Goal: Task Accomplishment & Management: Use online tool/utility

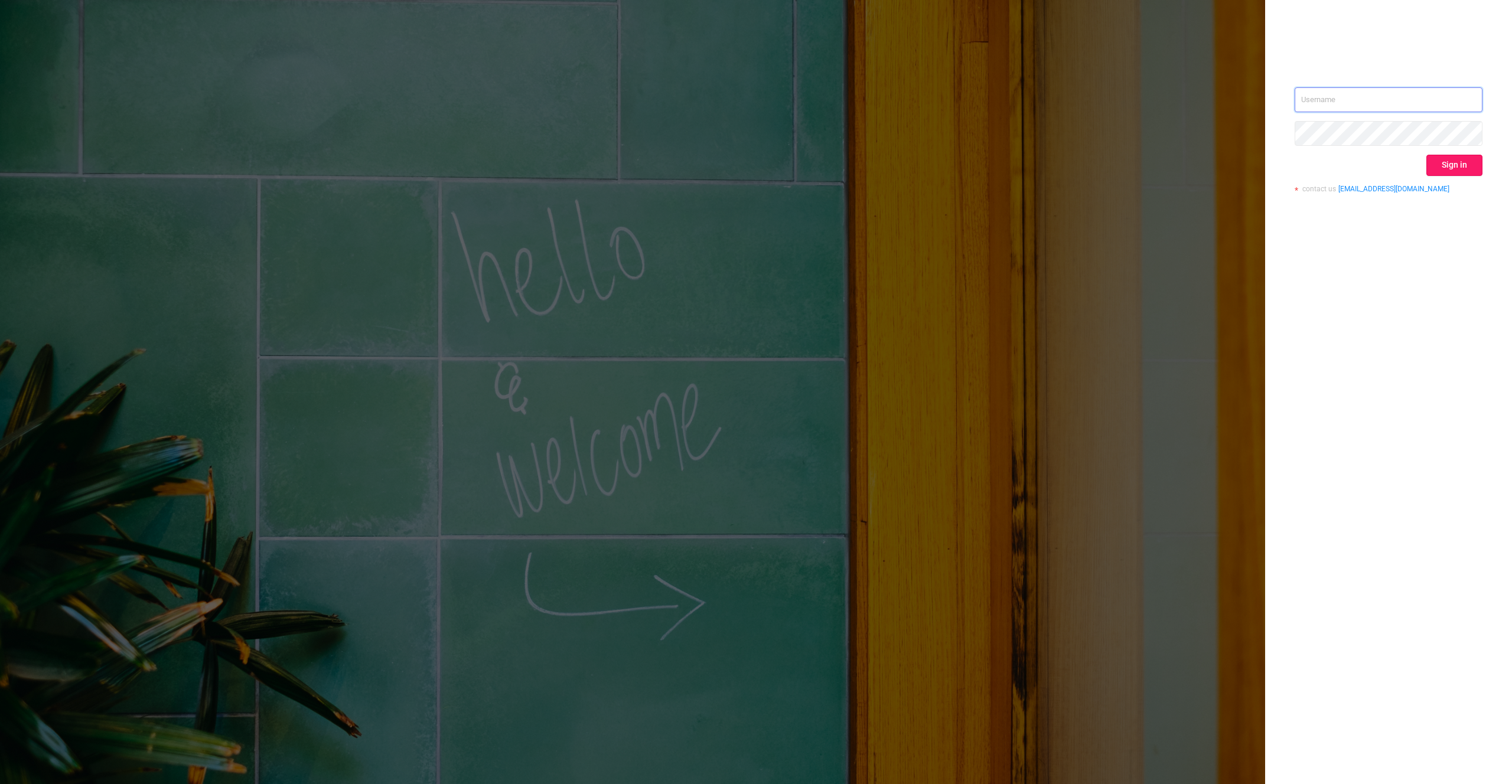
type input "[EMAIL_ADDRESS][DOMAIN_NAME]"
click at [1470, 165] on button "Sign in" at bounding box center [1454, 165] width 56 height 21
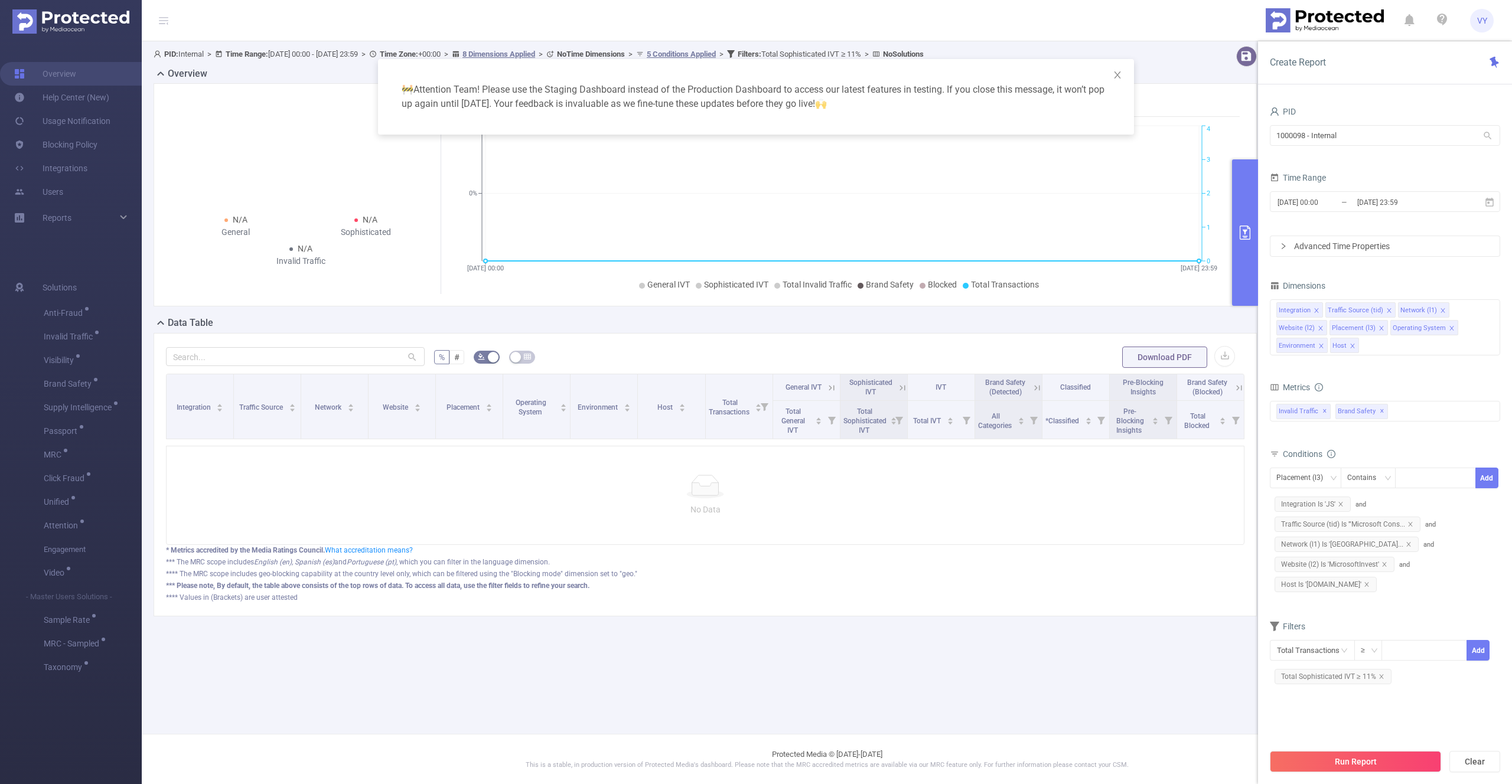
click at [1338, 147] on div "1000098 - Internal 1000098 - Internal" at bounding box center [1385, 136] width 231 height 28
click at [1358, 139] on input "1000098 - Internal" at bounding box center [1385, 136] width 231 height 20
drag, startPoint x: 1377, startPoint y: 137, endPoint x: 1239, endPoint y: 127, distance: 138.4
click at [1239, 127] on body "VY Overview Help Center (New) Usage Notification Blocking Policy Integrations U…" at bounding box center [756, 392] width 1512 height 784
paste input "942"
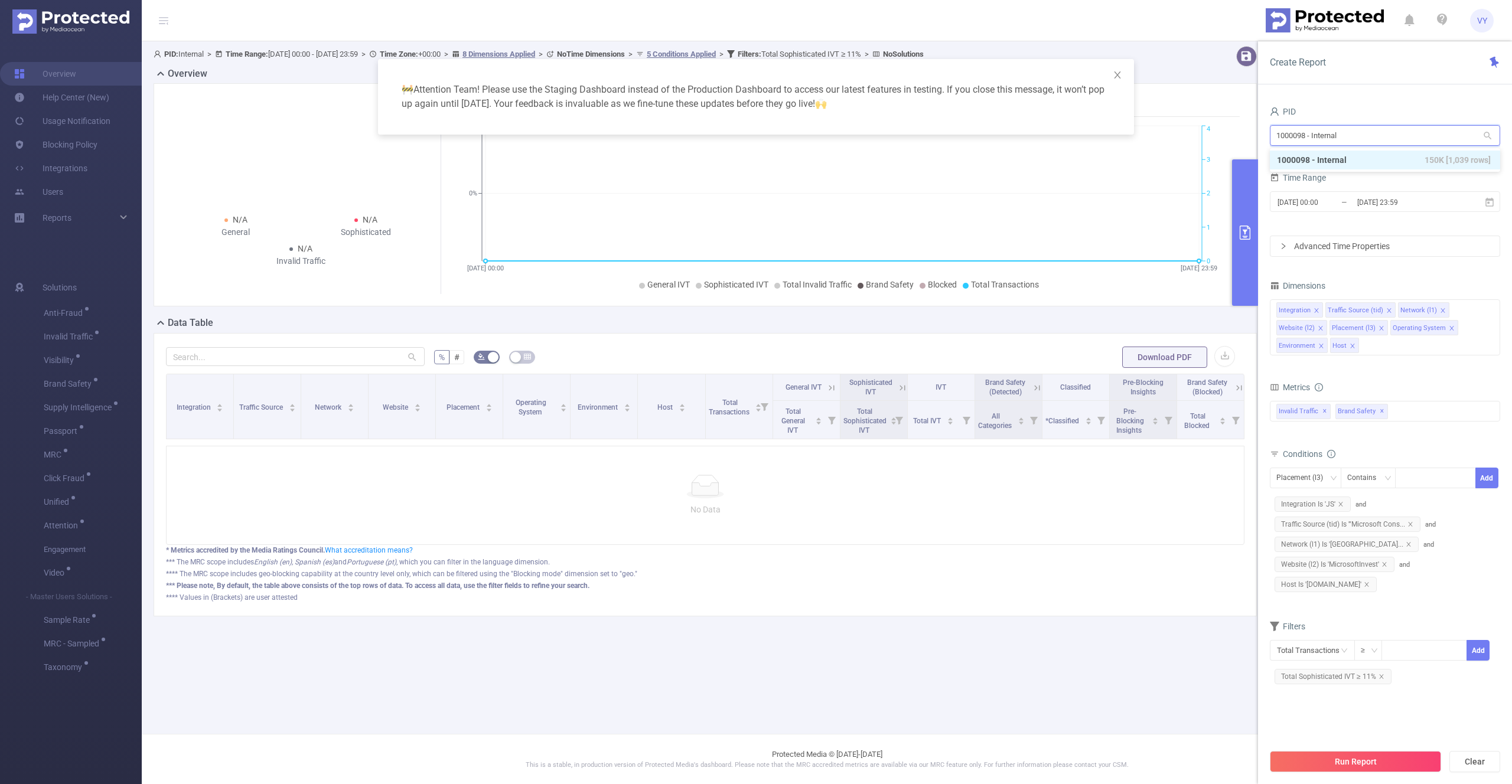
type input "1000942"
click at [1342, 160] on li "1000942 - FT_Adobe_Publicis_APAC 64M [23M rows]" at bounding box center [1385, 160] width 231 height 19
click at [1490, 203] on icon at bounding box center [1490, 202] width 11 height 11
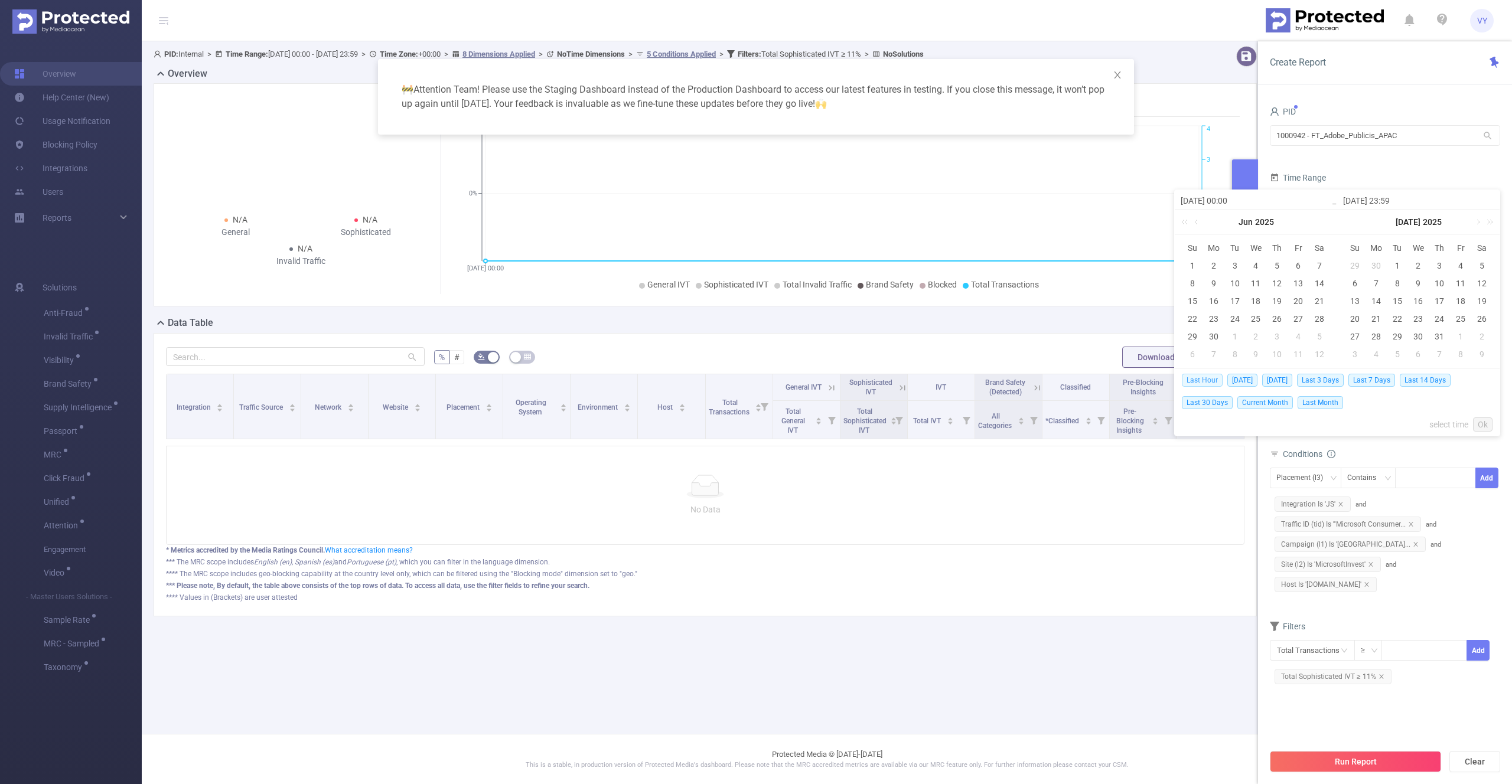
click at [1199, 379] on span "Last Hour" at bounding box center [1202, 380] width 41 height 13
type input "[DATE] 18:00"
type input "[DATE] 18:59"
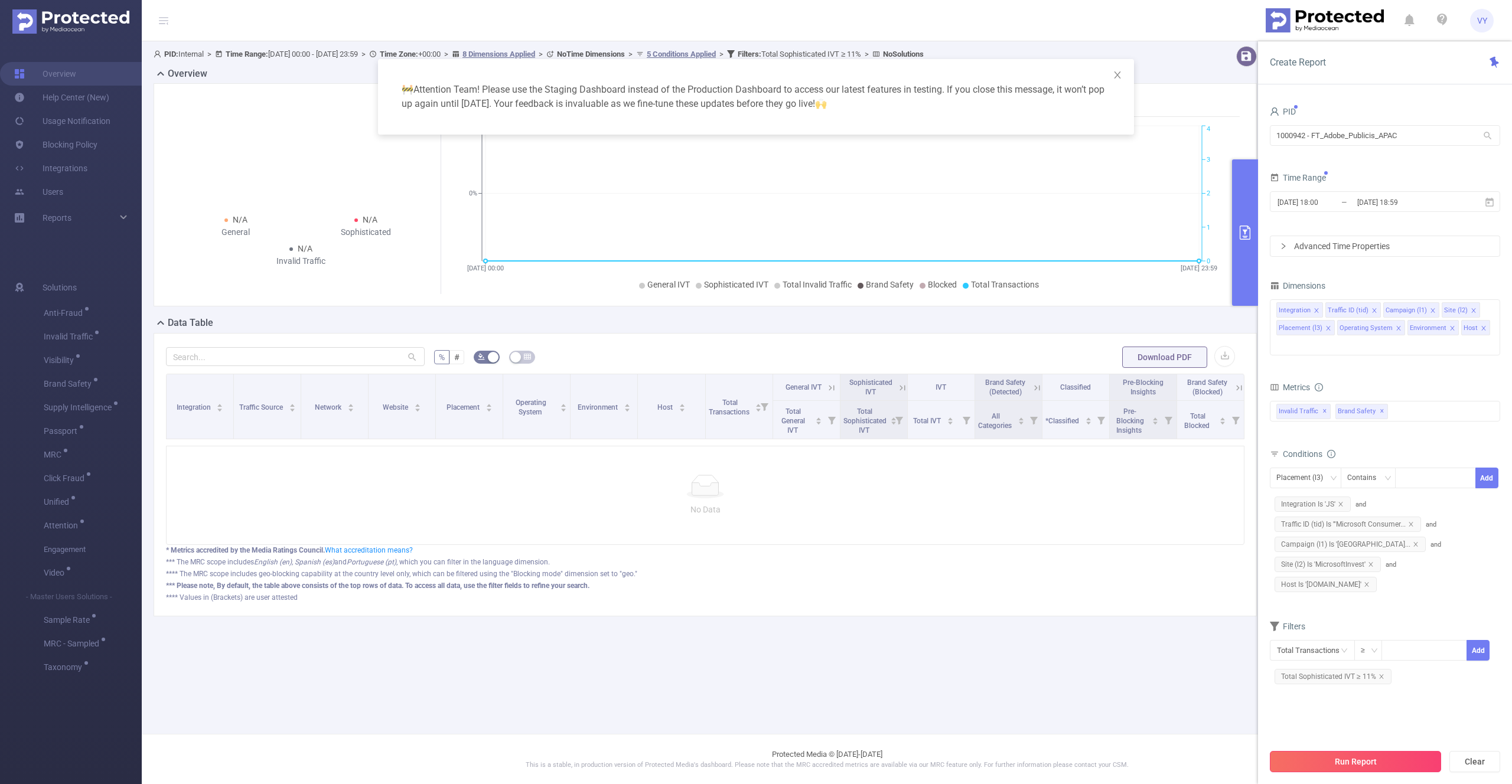
click at [1357, 764] on button "Run Report" at bounding box center [1355, 762] width 171 height 21
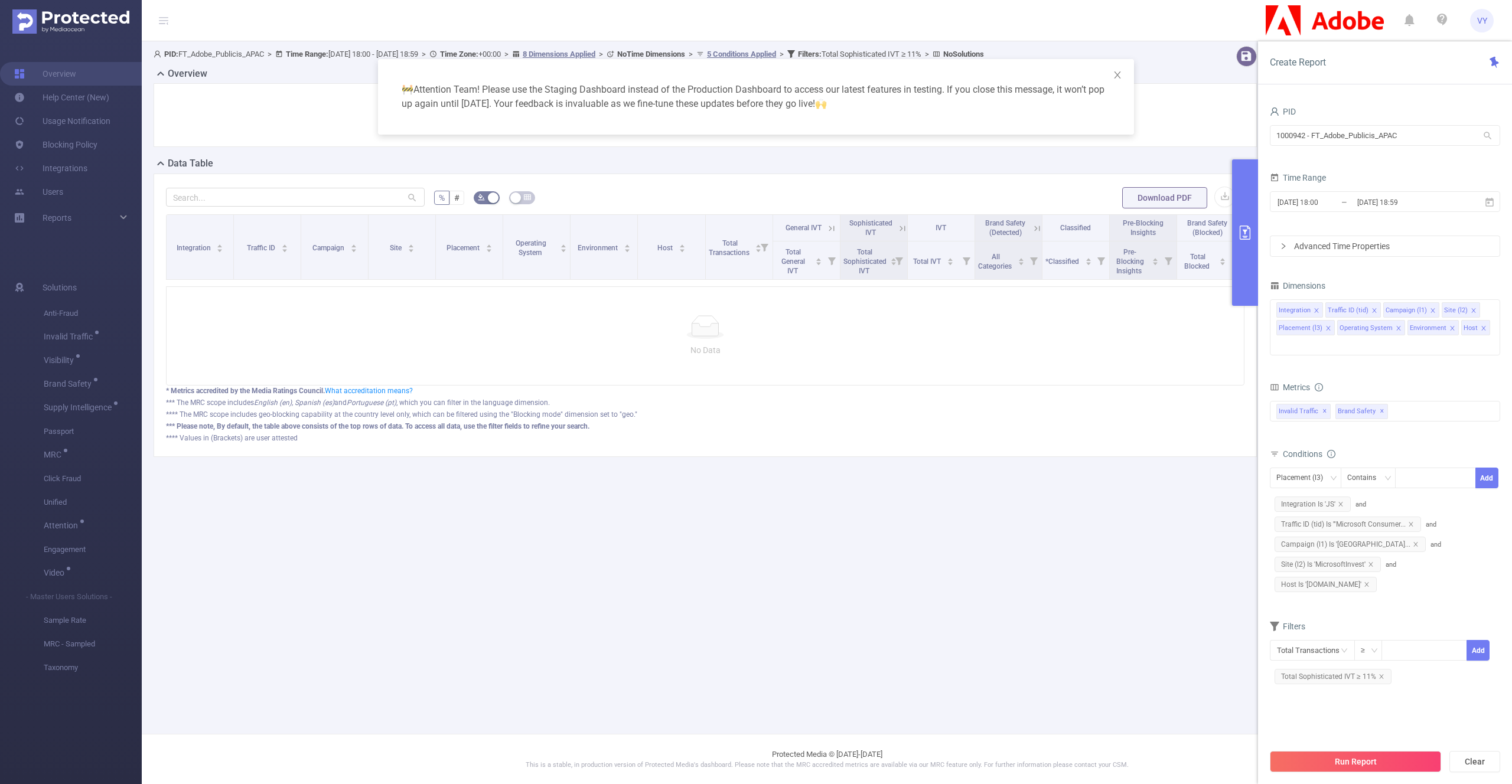
click at [69, 383] on div "🚧 Attention Team! Please use the Staging Dashboard instead of the Production Da…" at bounding box center [756, 392] width 1512 height 784
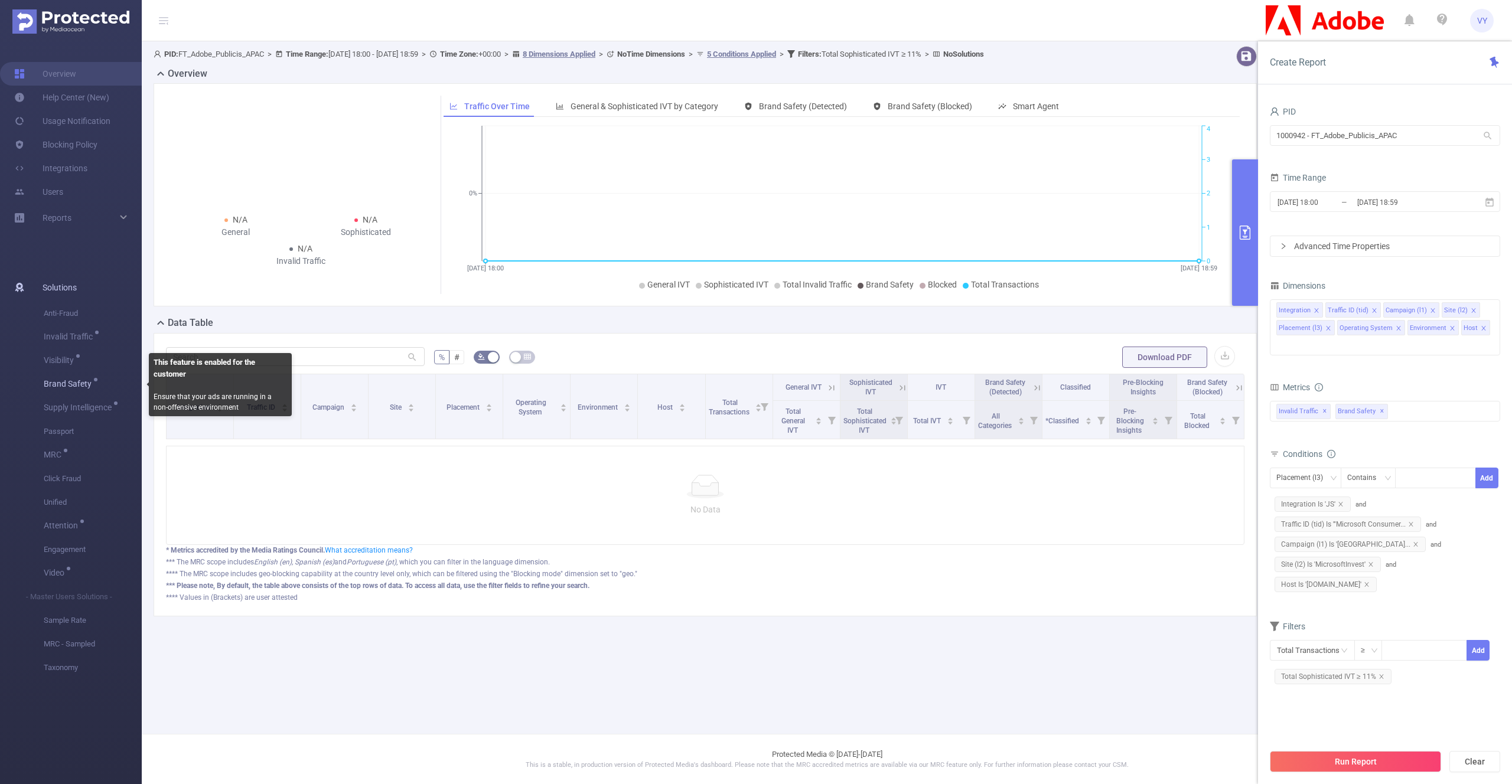
click at [64, 386] on span "Brand Safety" at bounding box center [70, 383] width 52 height 8
click at [55, 387] on span "Brand Safety" at bounding box center [70, 383] width 52 height 8
click at [65, 386] on span "Brand Safety" at bounding box center [70, 383] width 52 height 8
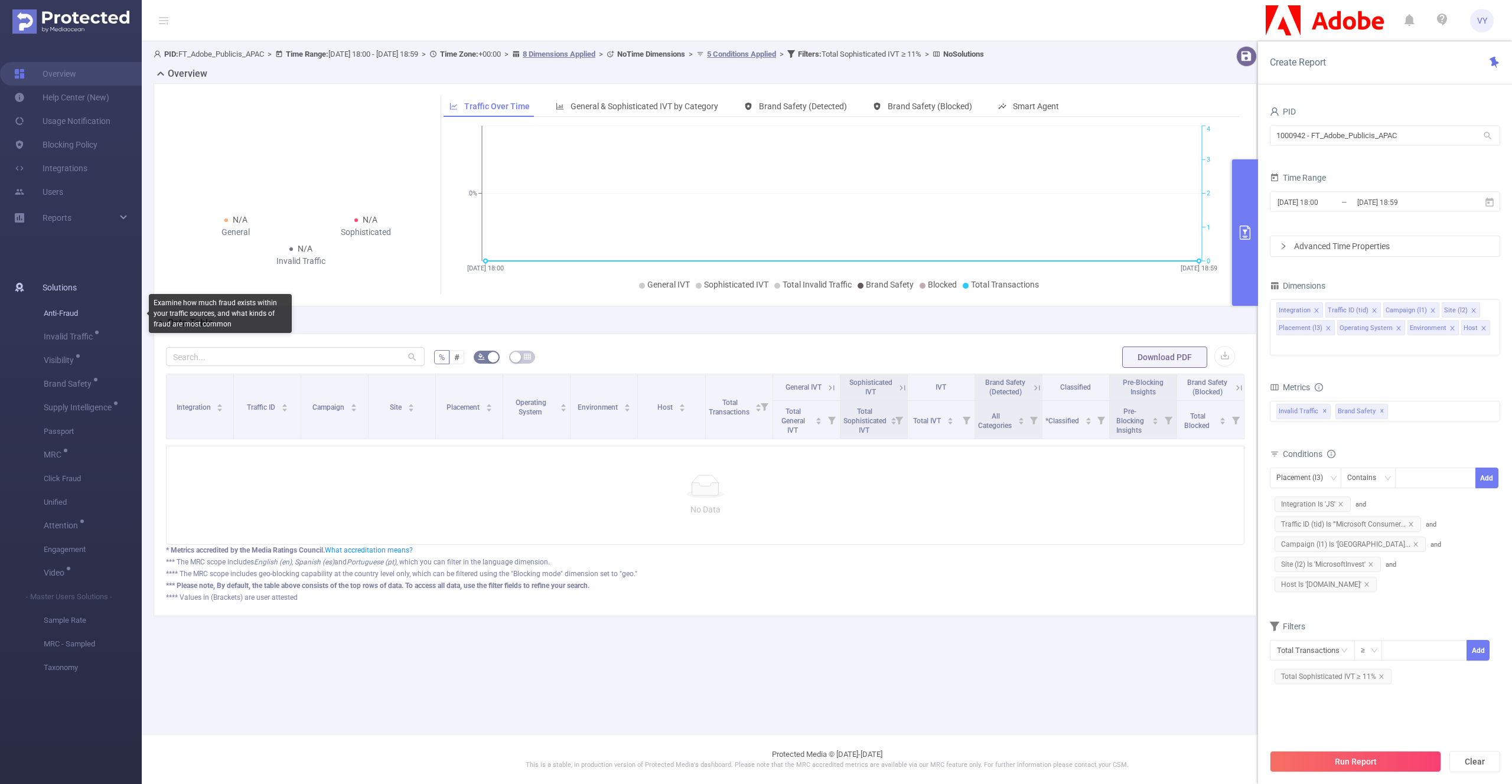
click at [60, 316] on span "Anti-Fraud" at bounding box center [92, 313] width 98 height 24
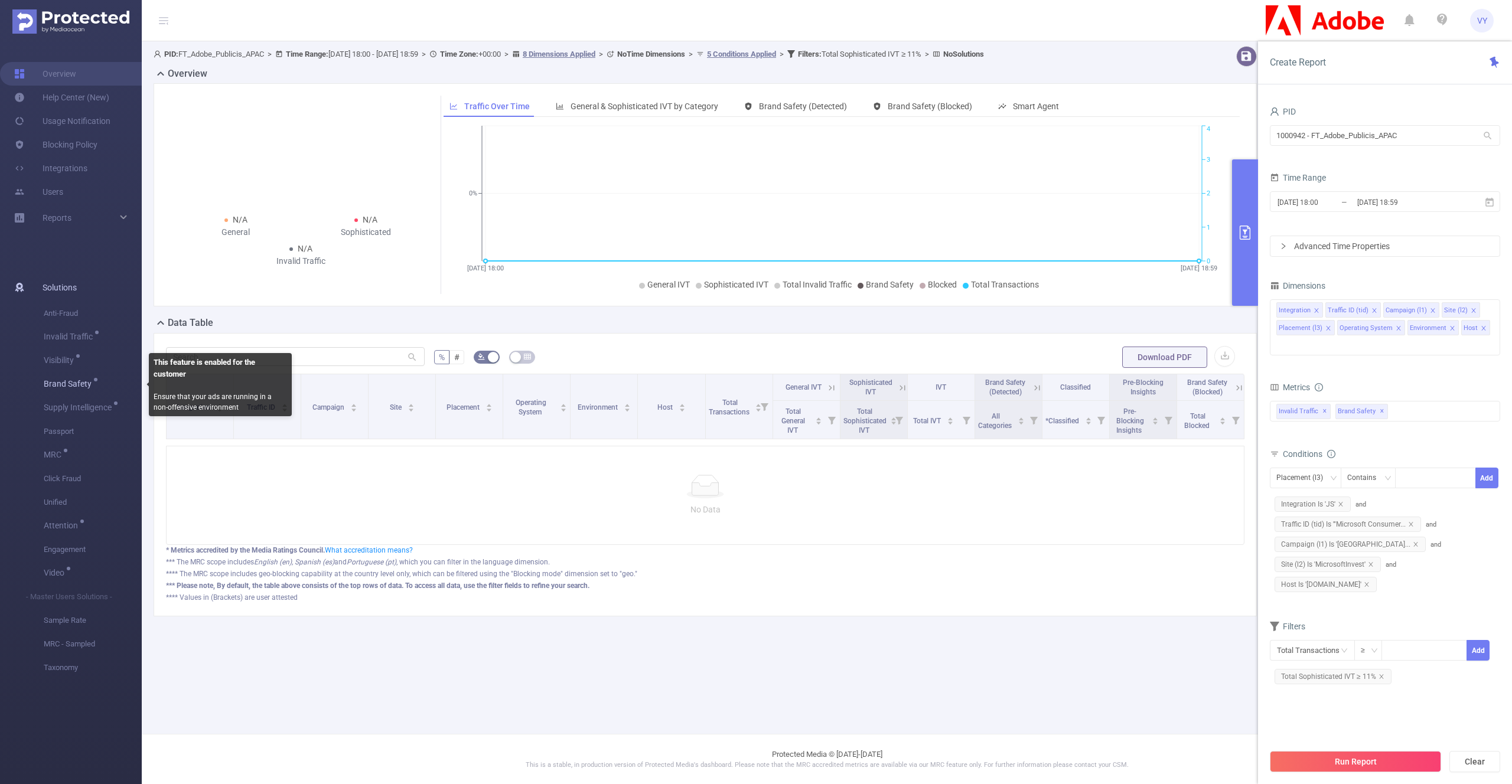
click at [62, 389] on div "Brand Safety" at bounding box center [70, 384] width 52 height 24
click at [52, 388] on span "Brand Safety" at bounding box center [70, 383] width 52 height 8
click at [53, 388] on span "Brand Safety" at bounding box center [70, 383] width 52 height 8
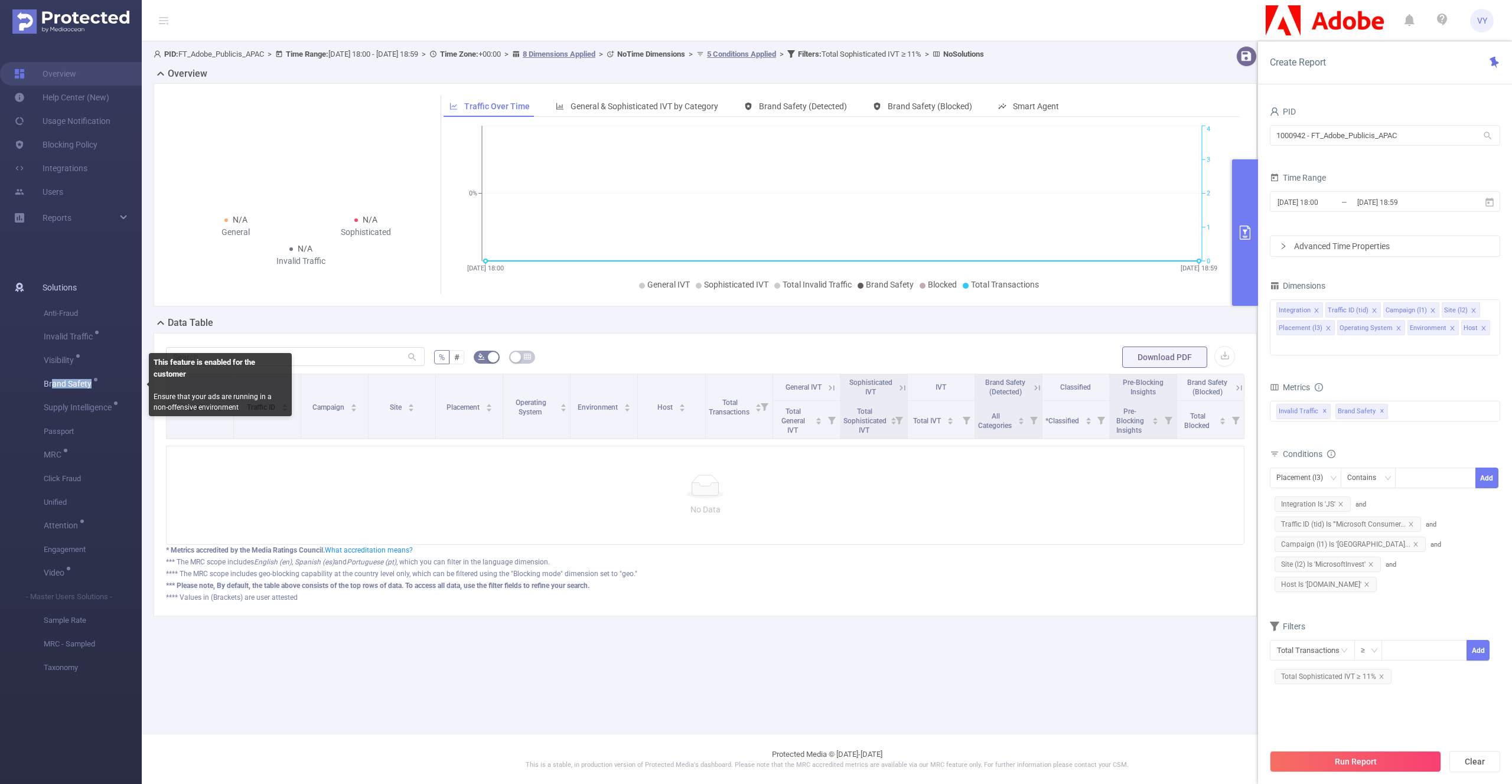
click at [90, 384] on span "Brand Safety" at bounding box center [70, 383] width 52 height 8
click at [71, 381] on span "Brand Safety" at bounding box center [70, 383] width 52 height 8
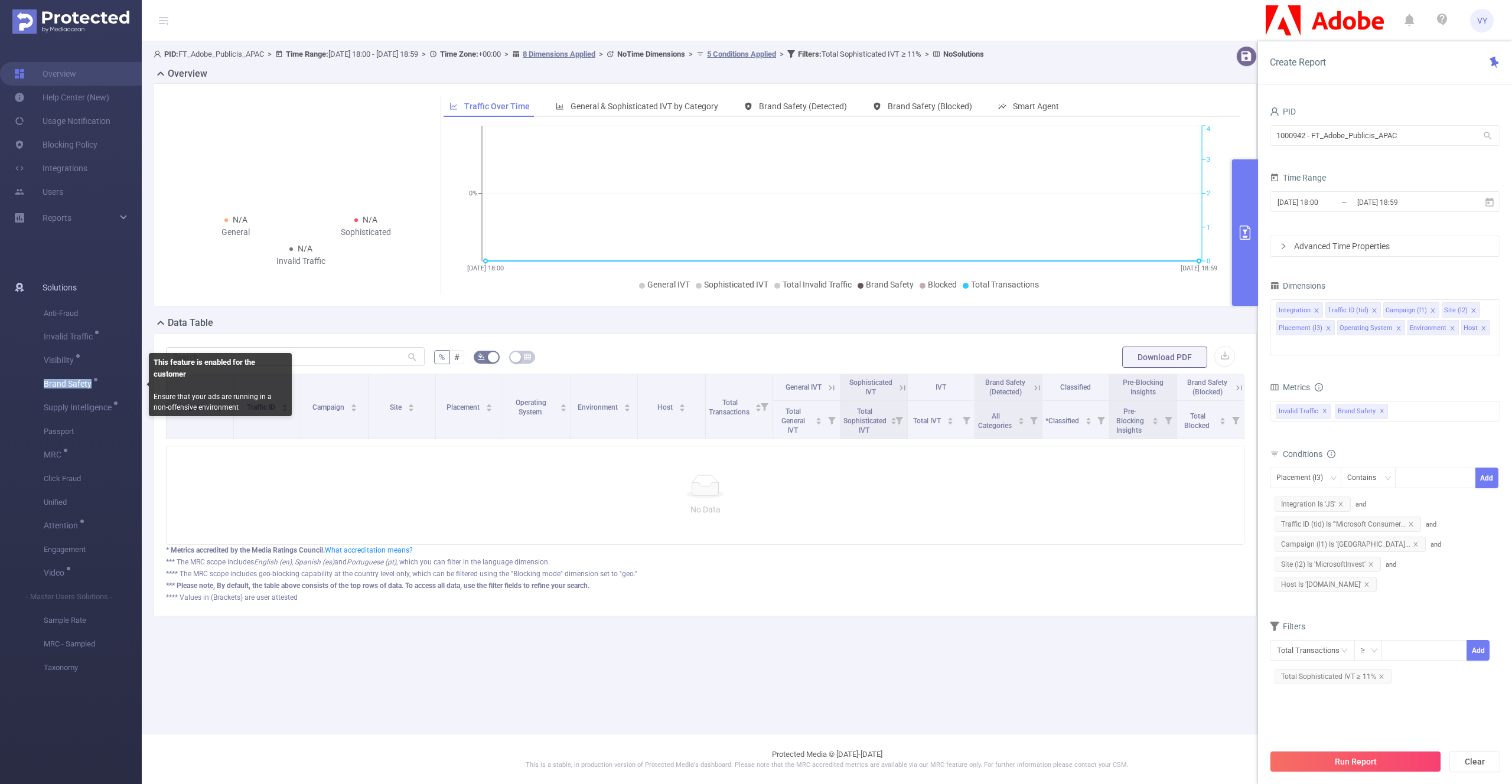
click at [71, 381] on span "Brand Safety" at bounding box center [70, 383] width 52 height 8
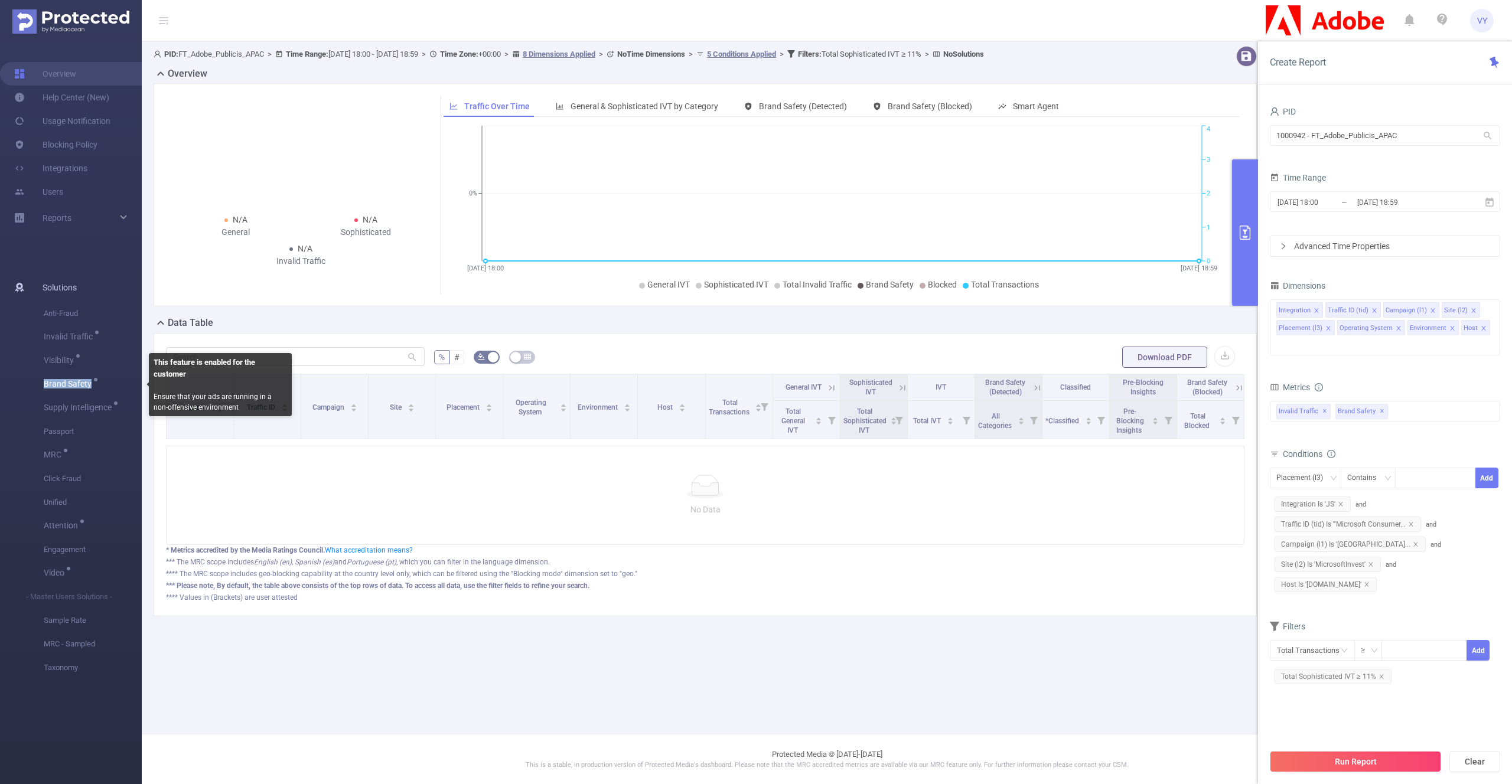
click at [71, 381] on span "Brand Safety" at bounding box center [70, 383] width 52 height 8
click at [63, 100] on link "Help Center (New)" at bounding box center [62, 97] width 95 height 24
click at [62, 168] on link "Integrations" at bounding box center [51, 168] width 73 height 24
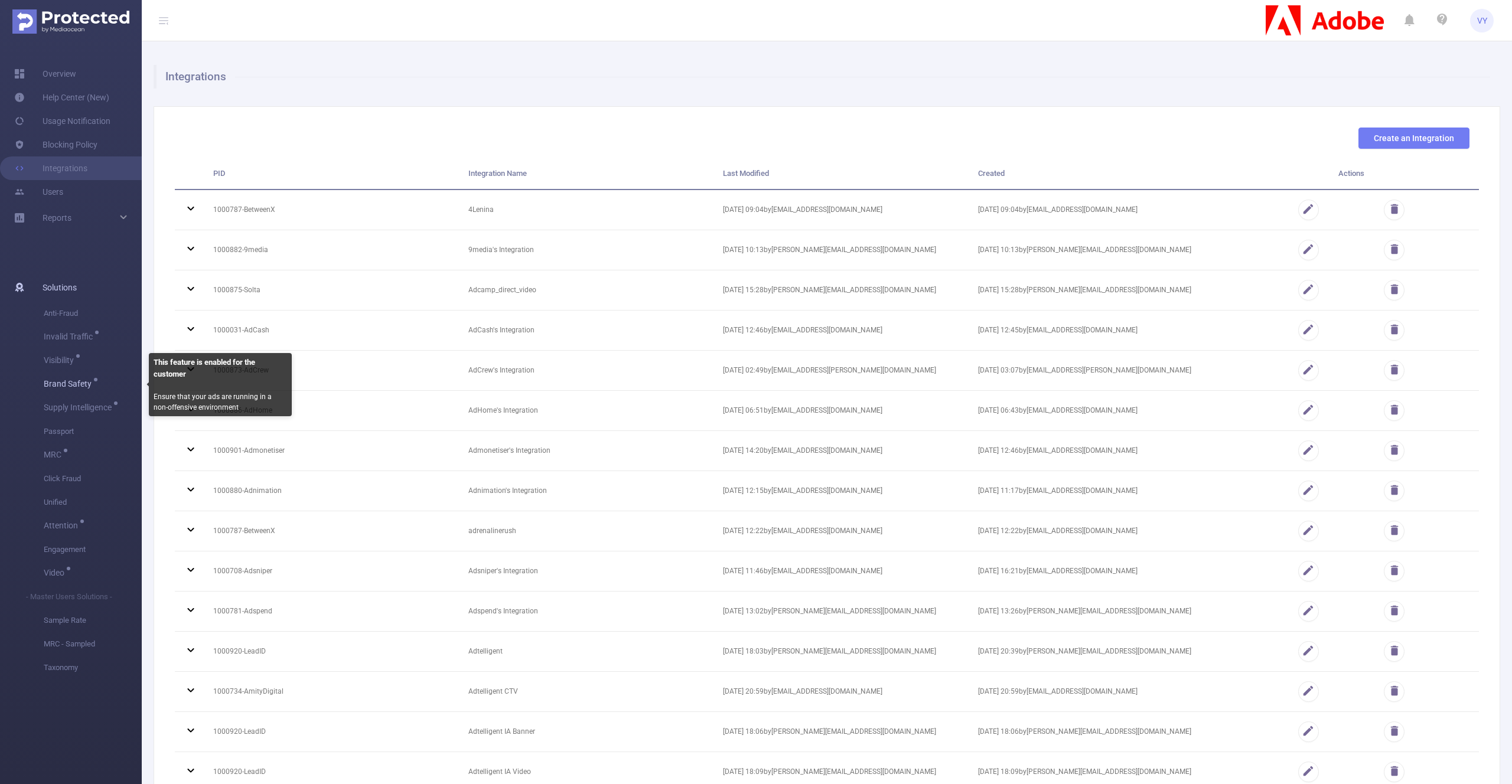
click at [59, 389] on div "Brand Safety" at bounding box center [70, 384] width 52 height 24
click at [62, 386] on span "Brand Safety" at bounding box center [70, 383] width 52 height 8
click at [91, 389] on div "Brand Safety" at bounding box center [70, 384] width 52 height 24
click at [69, 385] on span "Brand Safety" at bounding box center [70, 383] width 52 height 8
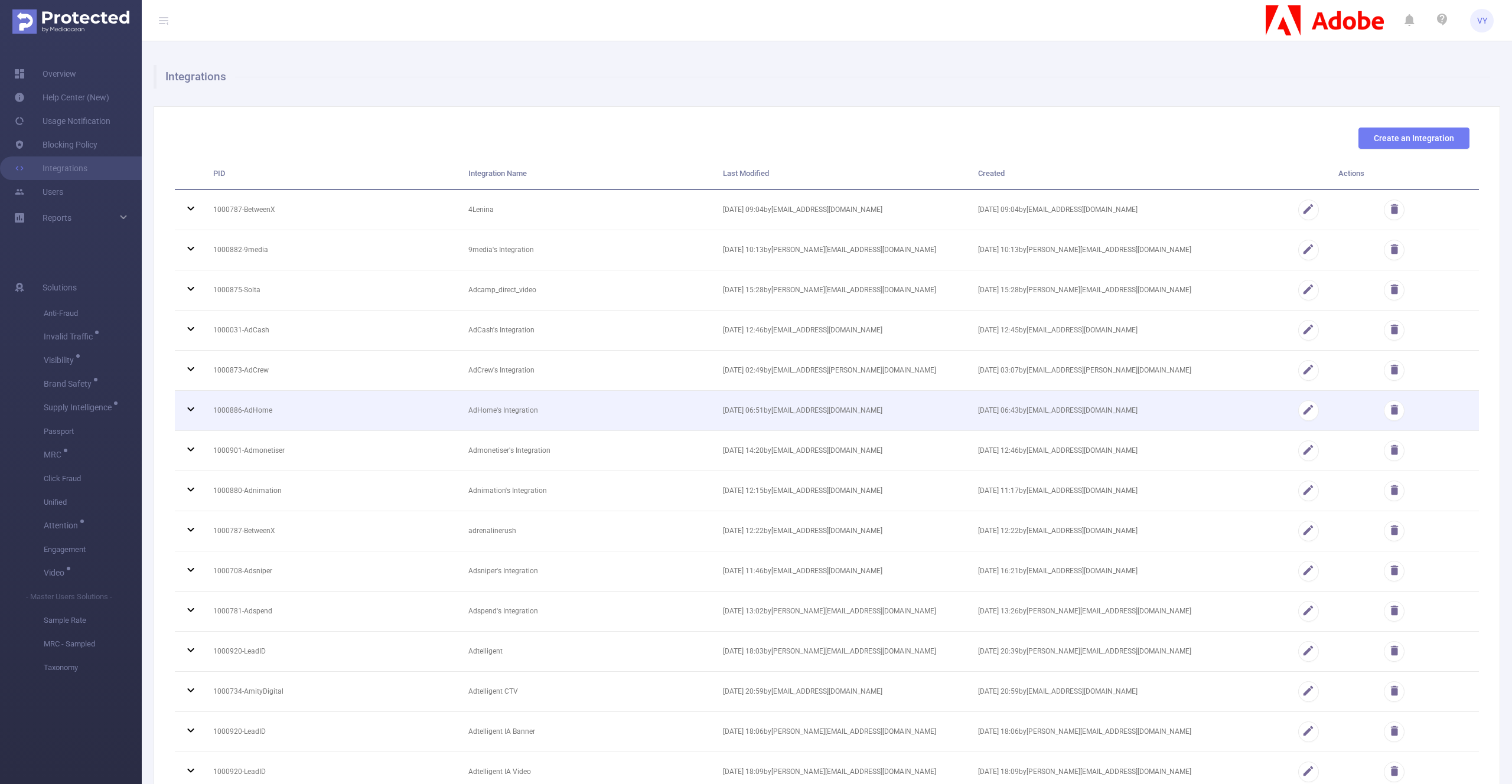
click at [189, 405] on icon at bounding box center [191, 409] width 15 height 15
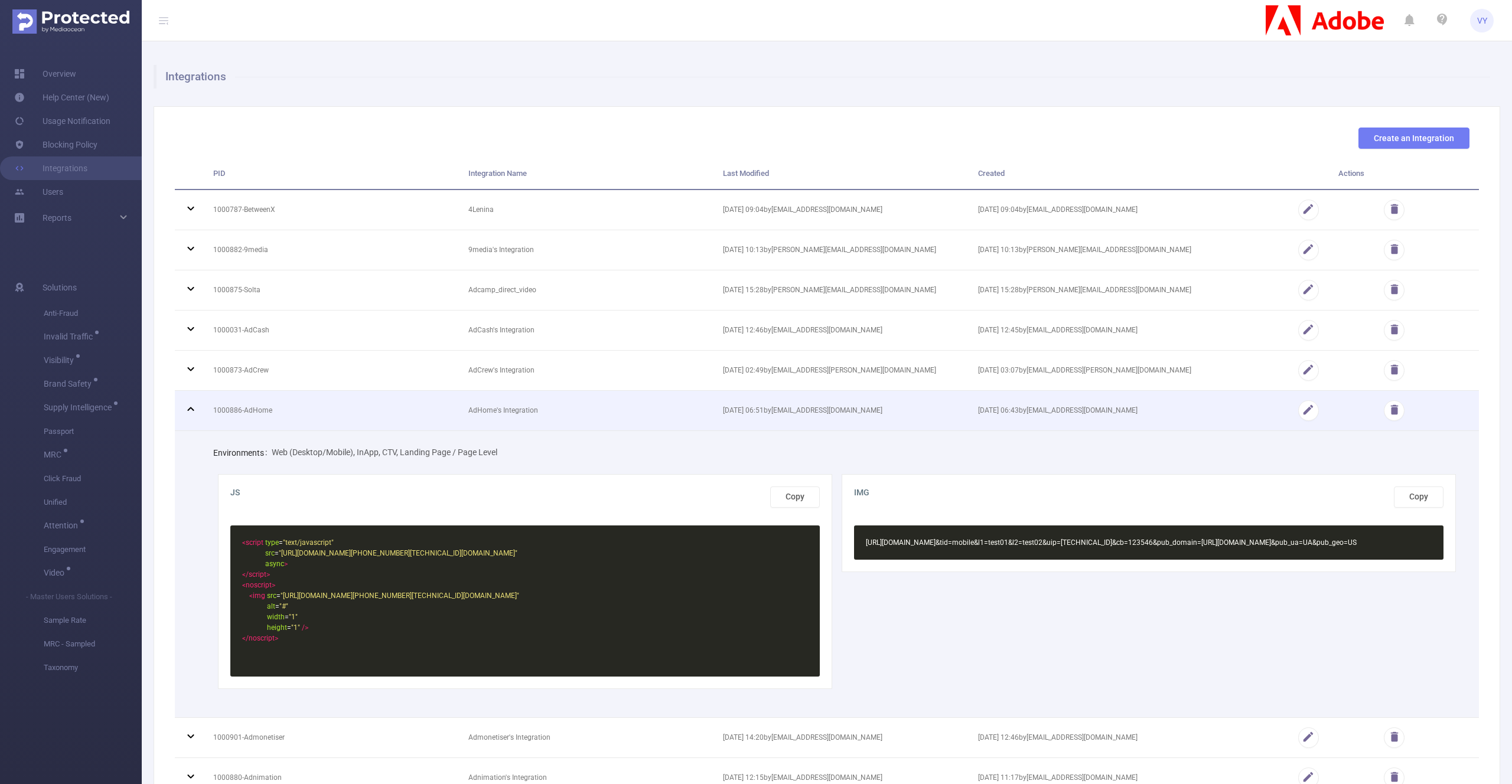
click at [189, 405] on icon at bounding box center [191, 409] width 15 height 15
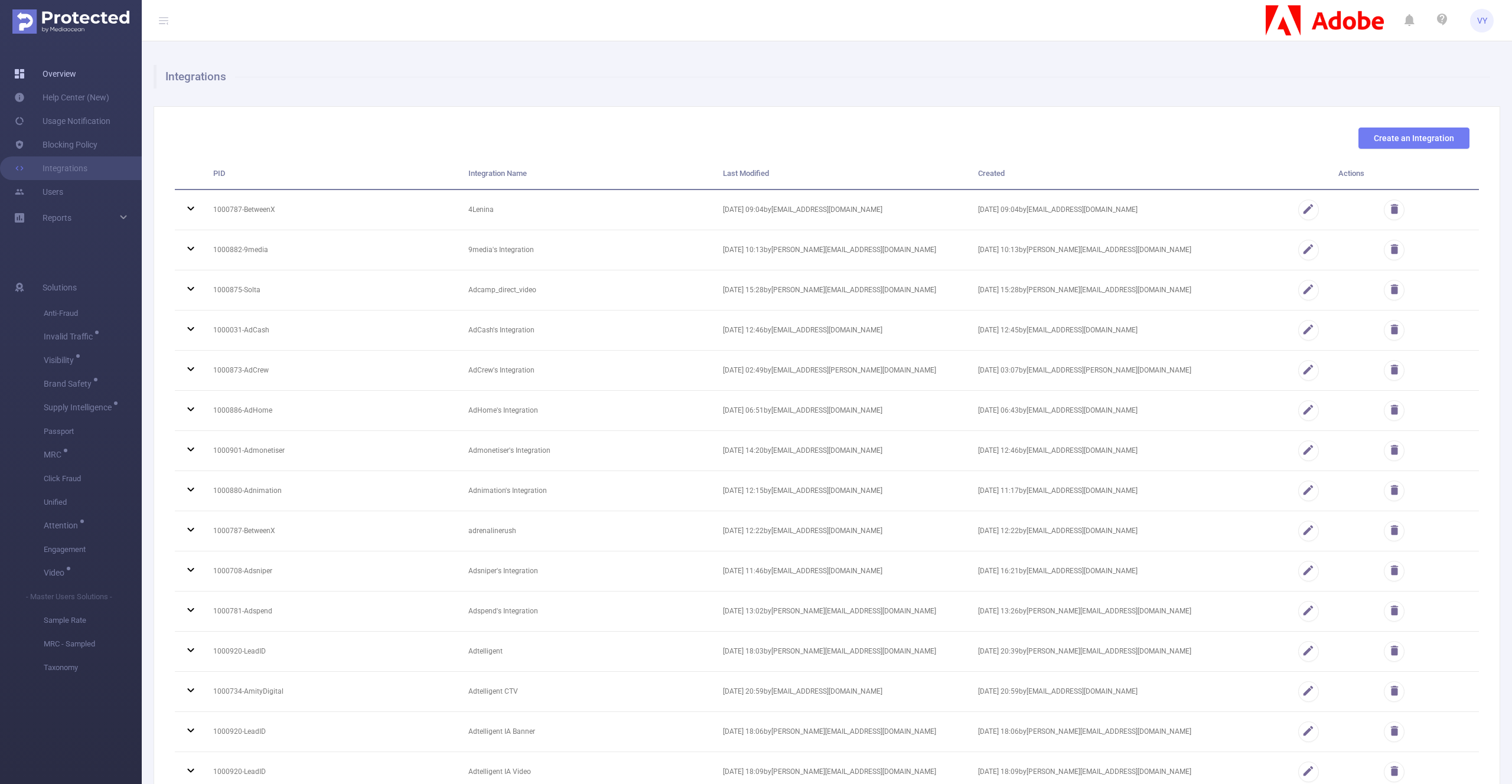
click at [67, 70] on link "Overview" at bounding box center [45, 73] width 62 height 24
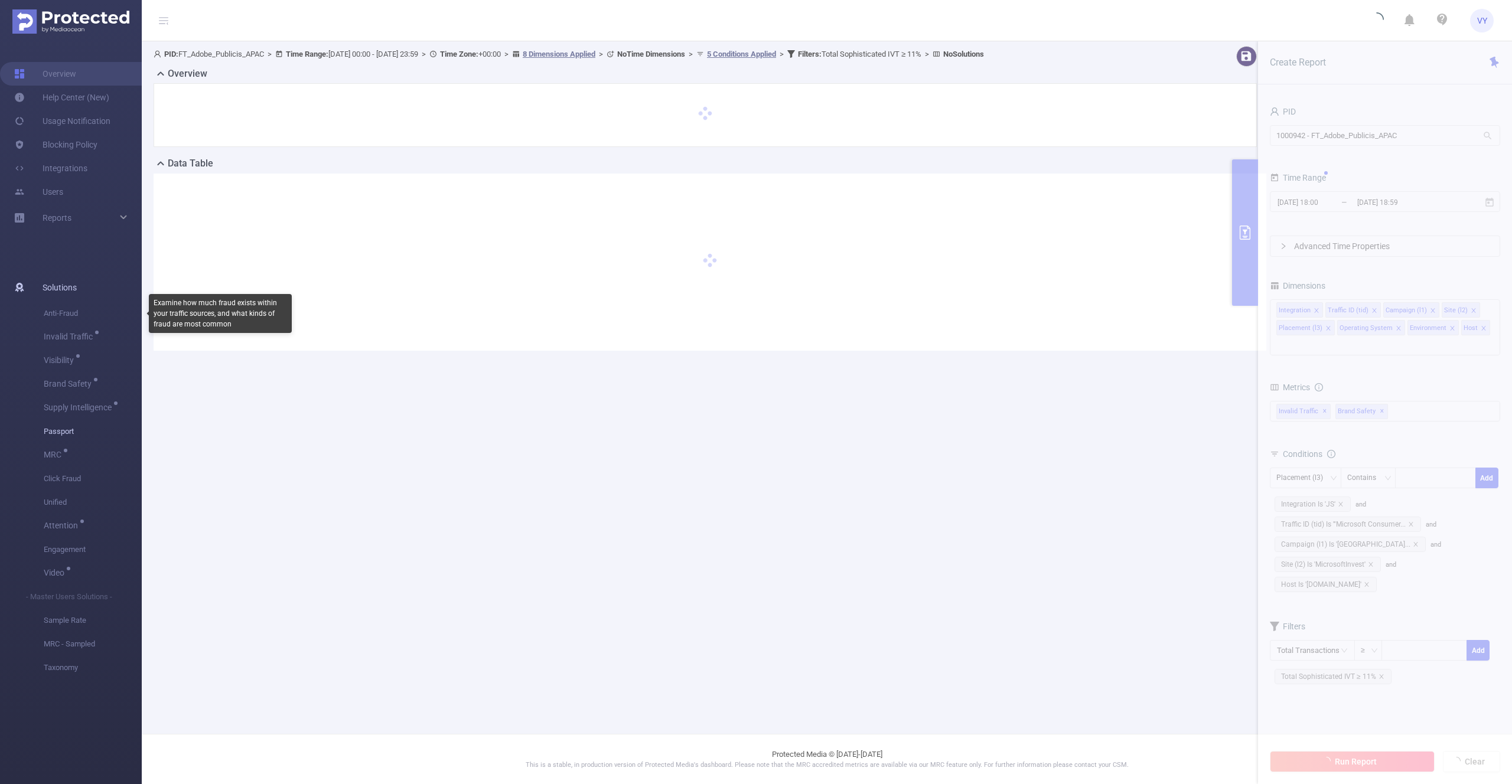
type input "[DATE] 00:00"
type input "[DATE] 23:59"
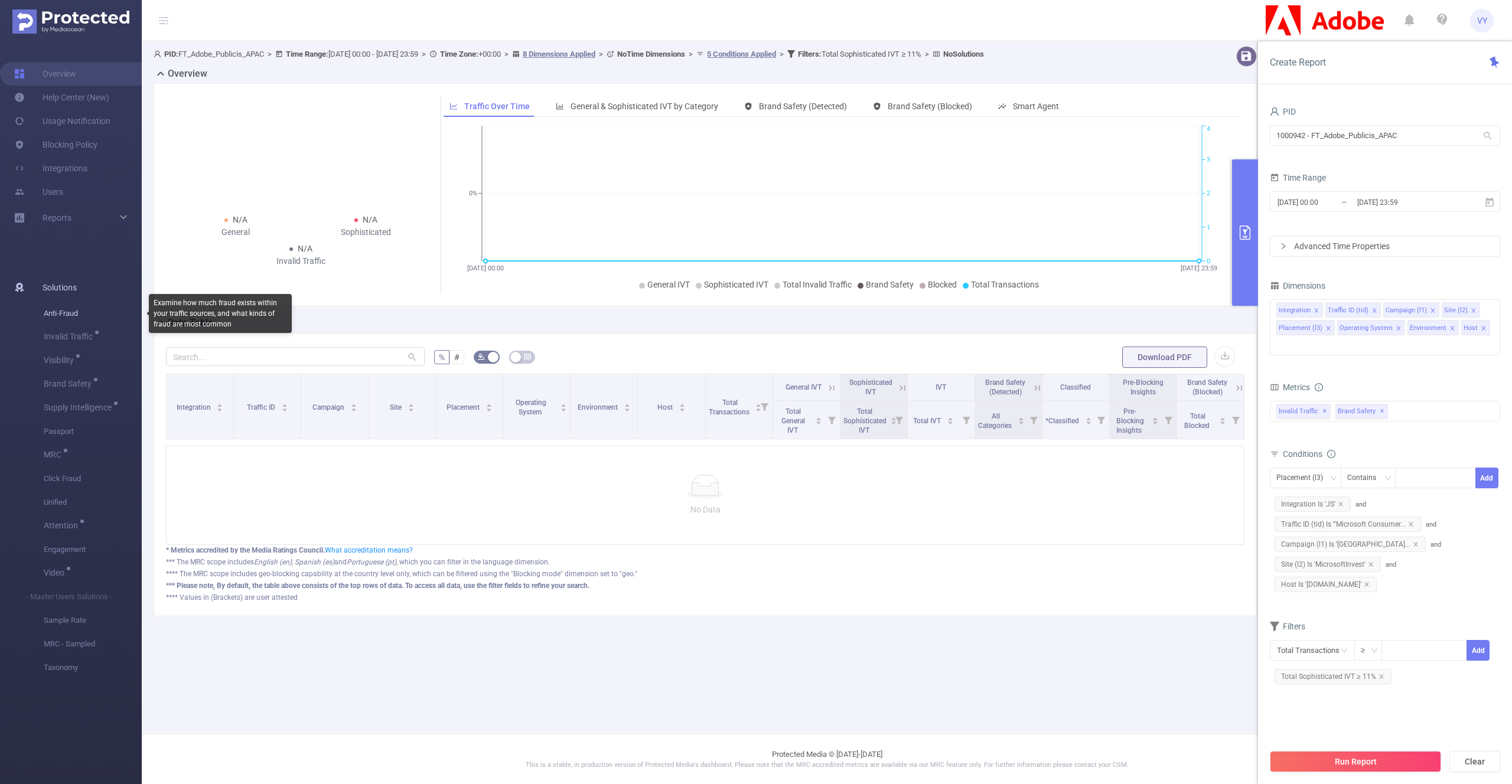
click at [60, 314] on span "Anti-Fraud" at bounding box center [92, 313] width 98 height 24
click at [65, 668] on span "Taxonomy" at bounding box center [92, 667] width 98 height 24
click at [1482, 20] on span "VY" at bounding box center [1482, 20] width 10 height 24
click at [1203, 16] on header "VY" at bounding box center [756, 20] width 1512 height 41
click at [1336, 135] on input "1000942 - FT_Adobe_Publicis_APAC" at bounding box center [1385, 136] width 231 height 20
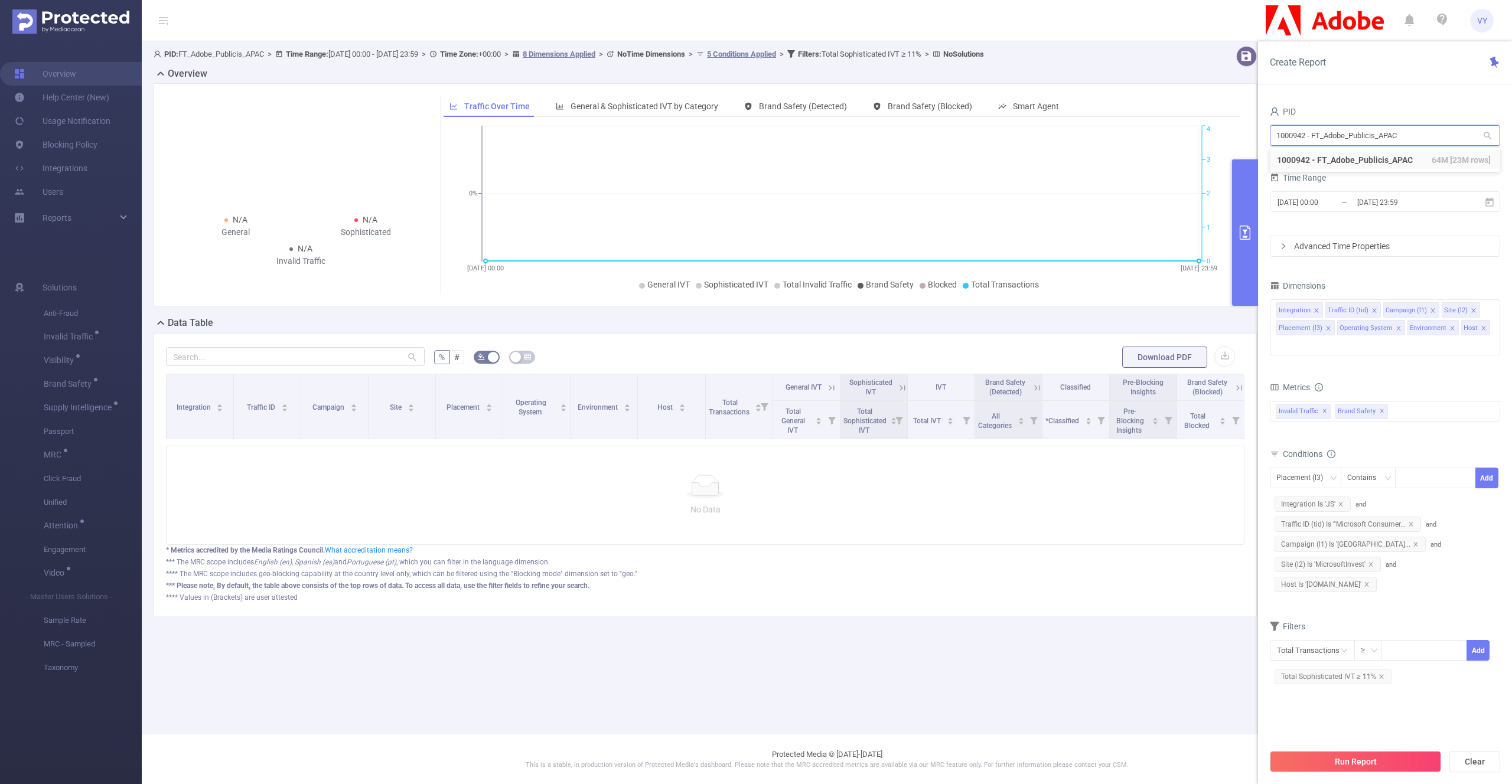
click at [1416, 135] on input "1000942 - FT_Adobe_Publicis_APAC" at bounding box center [1385, 136] width 231 height 20
click at [1302, 223] on form "PID 1000942 - FT_Adobe_Publicis_APAC 1000942 - FT_Adobe_Publicis_APAC Time Rang…" at bounding box center [1385, 180] width 231 height 154
click at [1492, 203] on icon at bounding box center [1489, 202] width 8 height 9
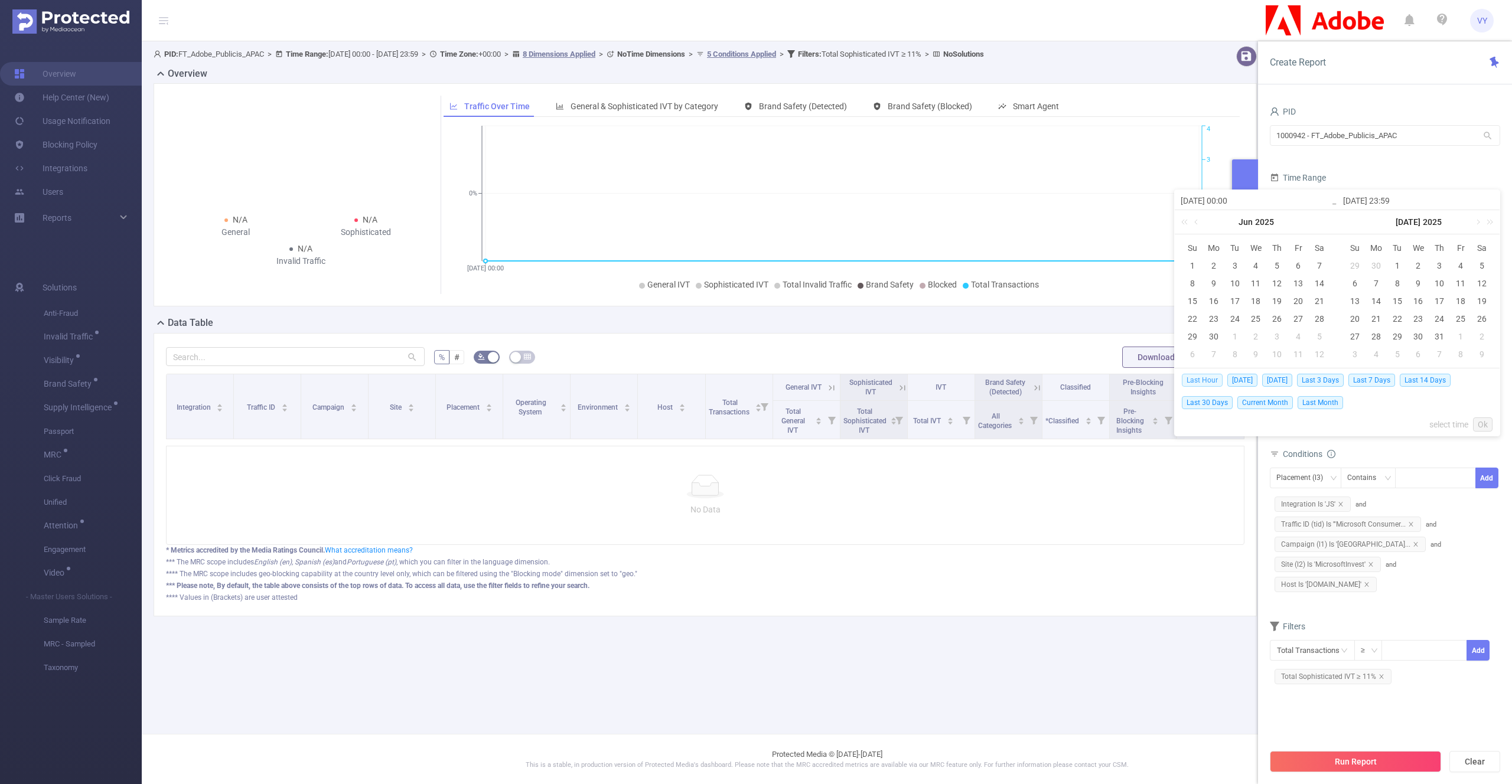
click at [1212, 382] on span "Last Hour" at bounding box center [1202, 380] width 41 height 13
type input "[DATE] 18:00"
type input "[DATE] 18:59"
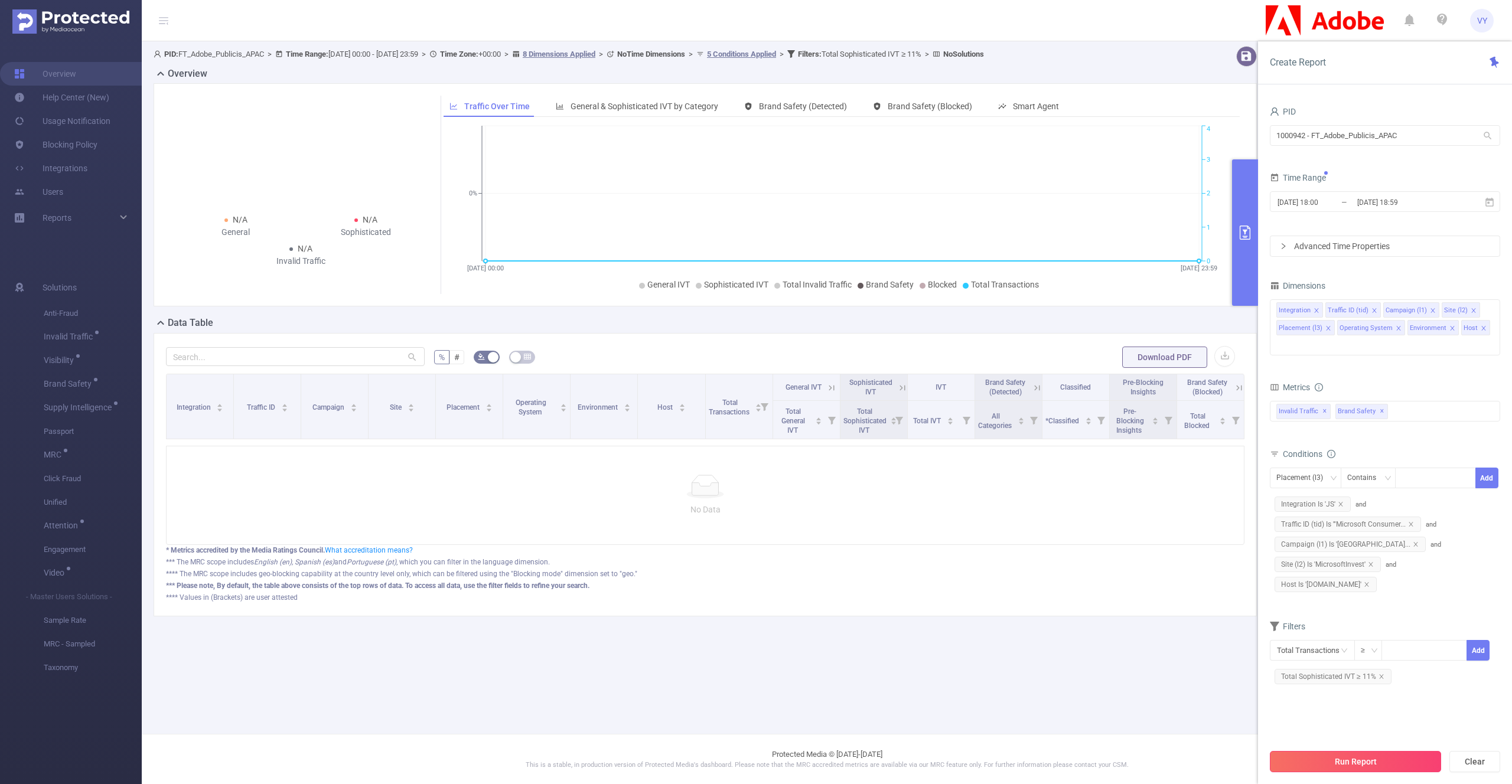
click at [1354, 764] on button "Run Report" at bounding box center [1355, 762] width 171 height 21
click at [84, 385] on span "Brand Safety" at bounding box center [70, 383] width 52 height 8
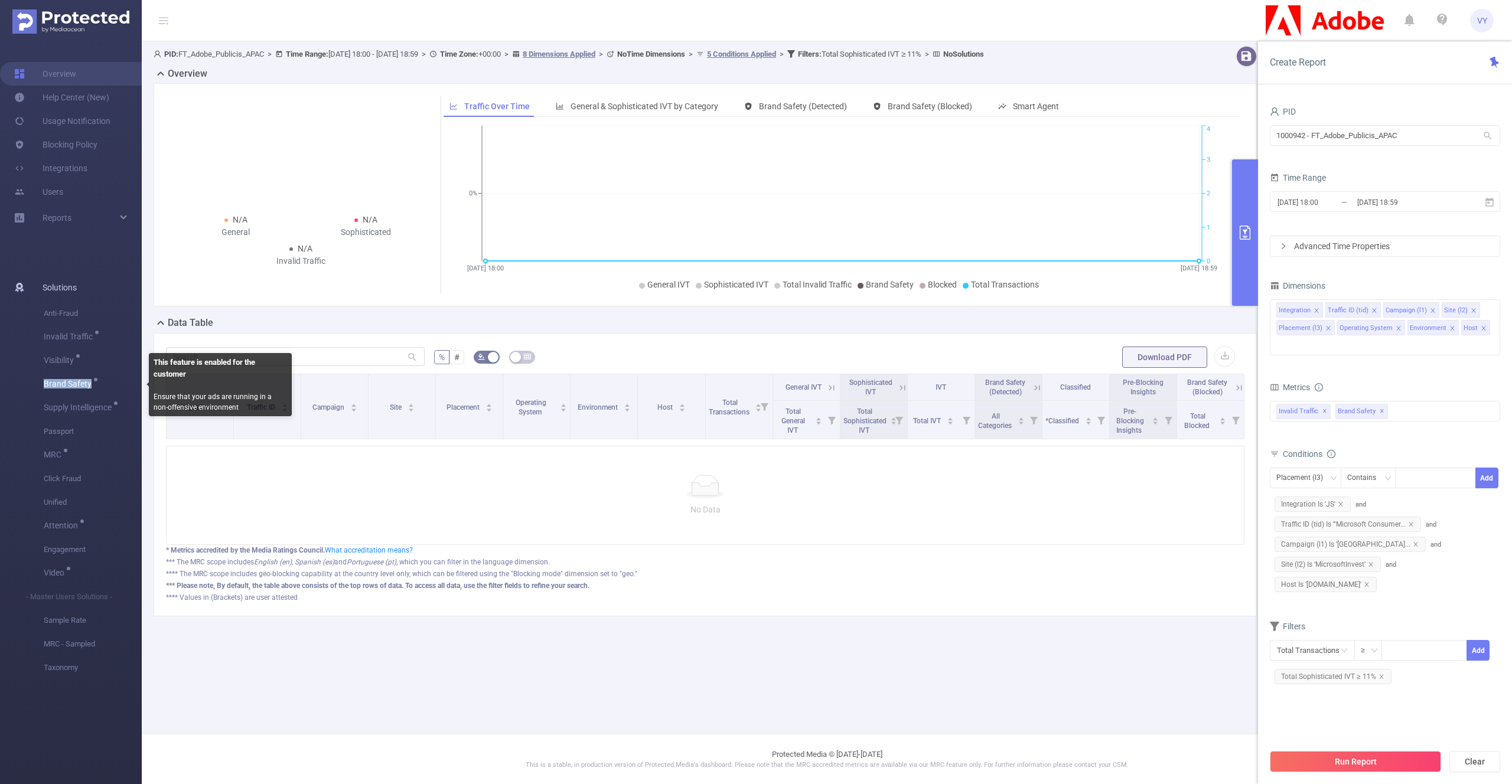
click at [84, 385] on span "Brand Safety" at bounding box center [70, 383] width 52 height 8
click at [1326, 137] on input "1000942 - FT_Adobe_Publicis_APAC" at bounding box center [1385, 136] width 231 height 20
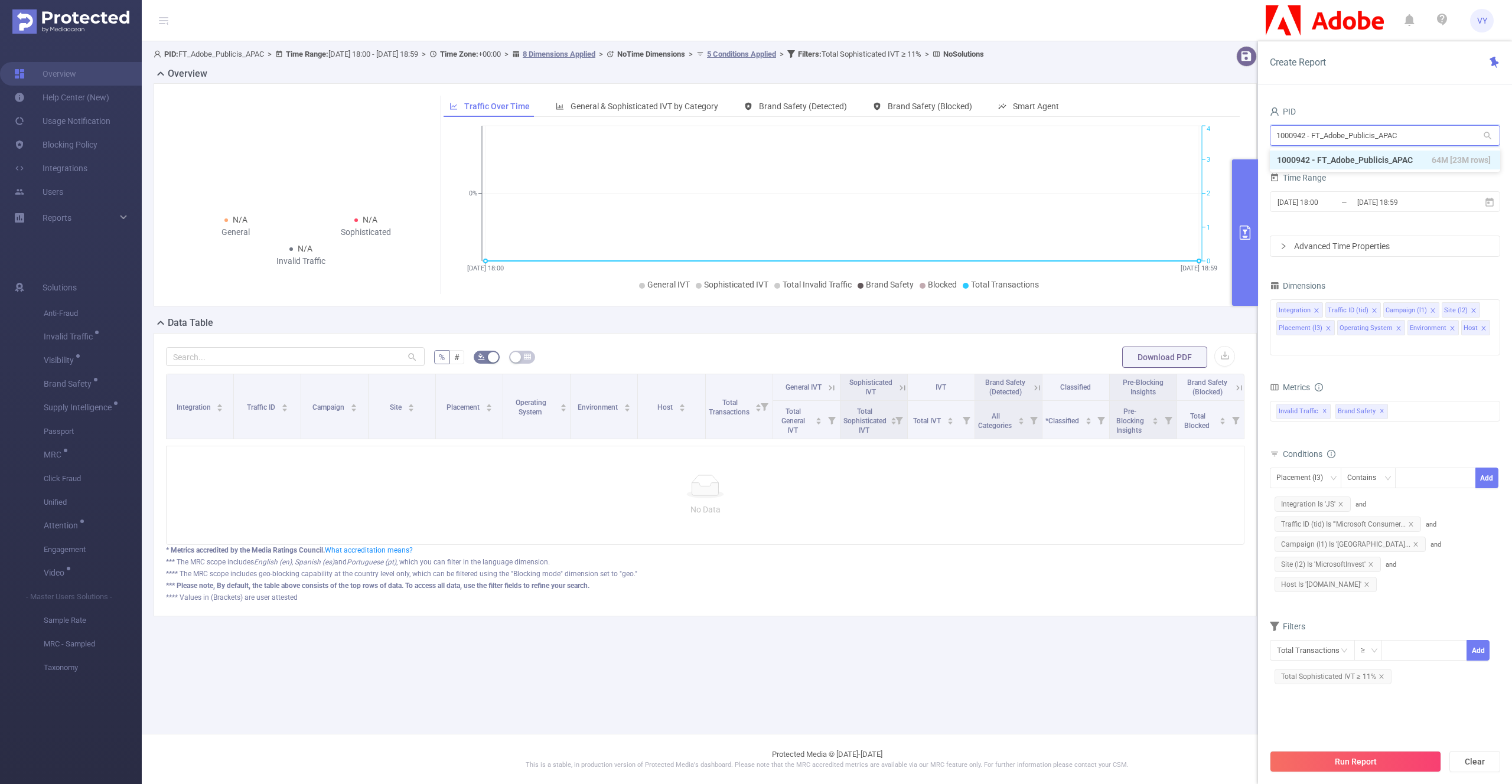
paste input "1"
type input "1000941"
click at [1378, 158] on li "1000941 - FT_Adobe_Publicis_EMEA 136M [49M rows]" at bounding box center [1385, 160] width 231 height 19
click at [1336, 769] on button "Run Report" at bounding box center [1355, 762] width 171 height 21
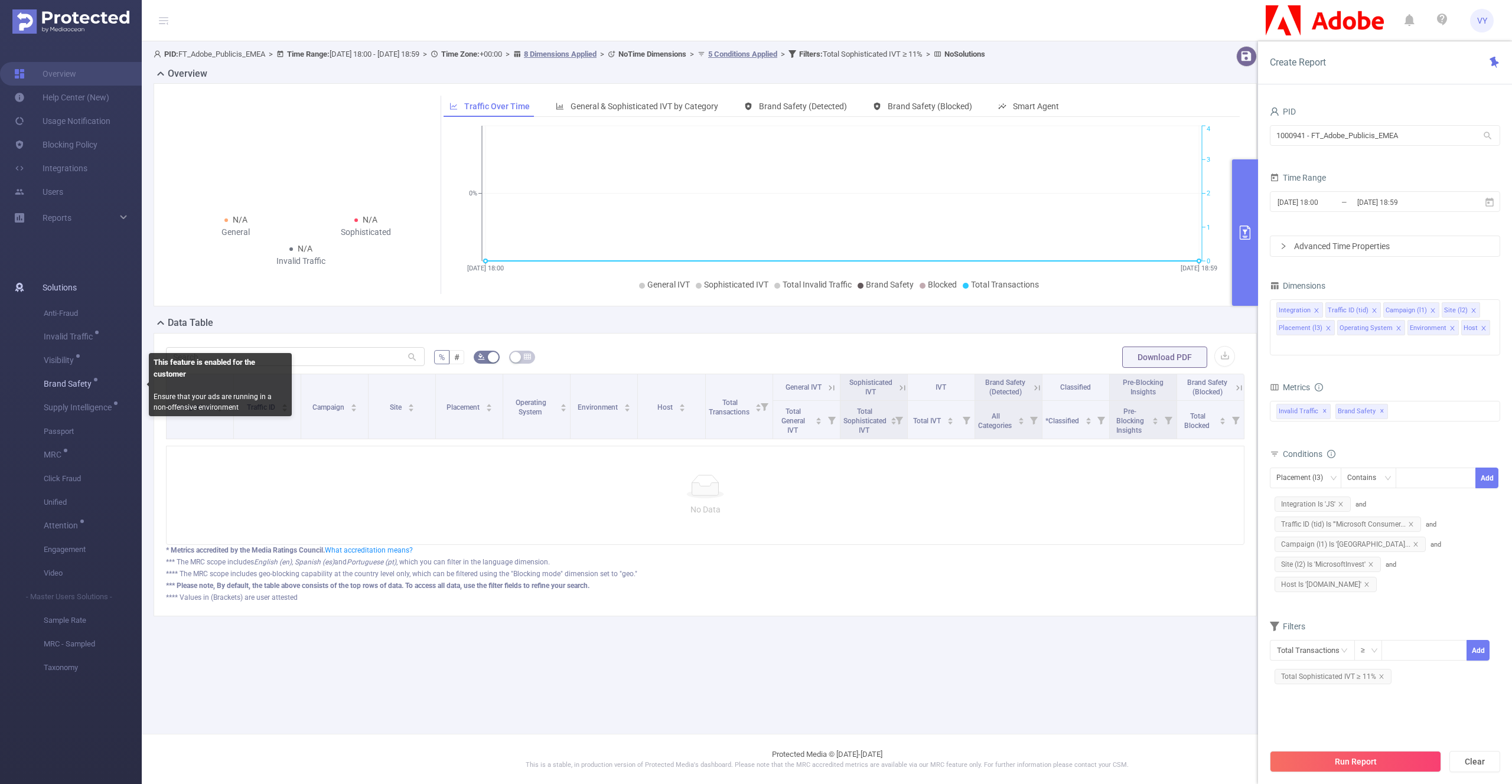
click at [69, 387] on span "Brand Safety" at bounding box center [70, 383] width 52 height 8
click at [466, 495] on div at bounding box center [705, 487] width 1059 height 24
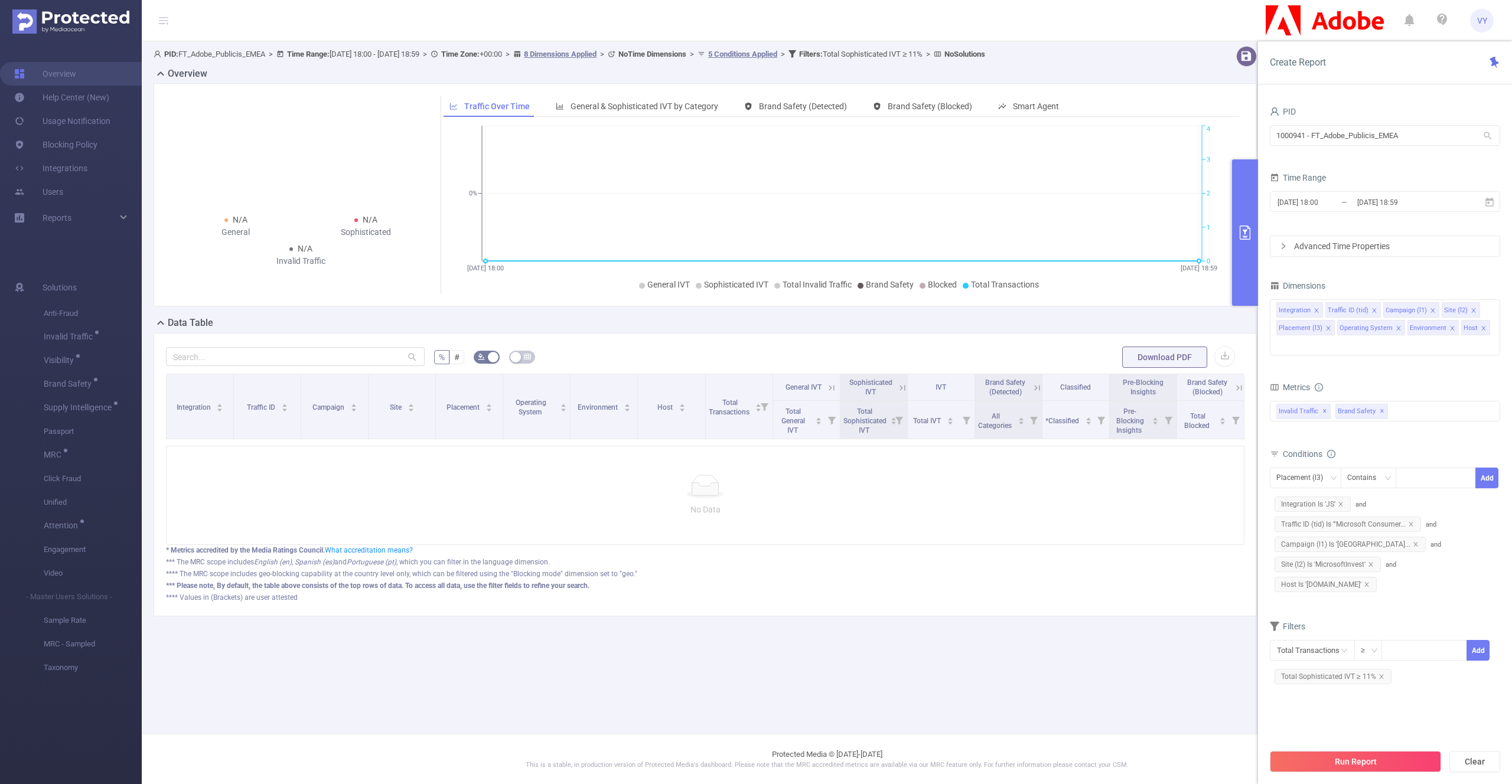
click at [719, 516] on p "No Data" at bounding box center [705, 510] width 1059 height 13
click at [46, 760] on section "Overview Help Center (New) Usage Notification Blocking Policy Integrations User…" at bounding box center [70, 413] width 141 height 743
